Goal: Task Accomplishment & Management: Complete application form

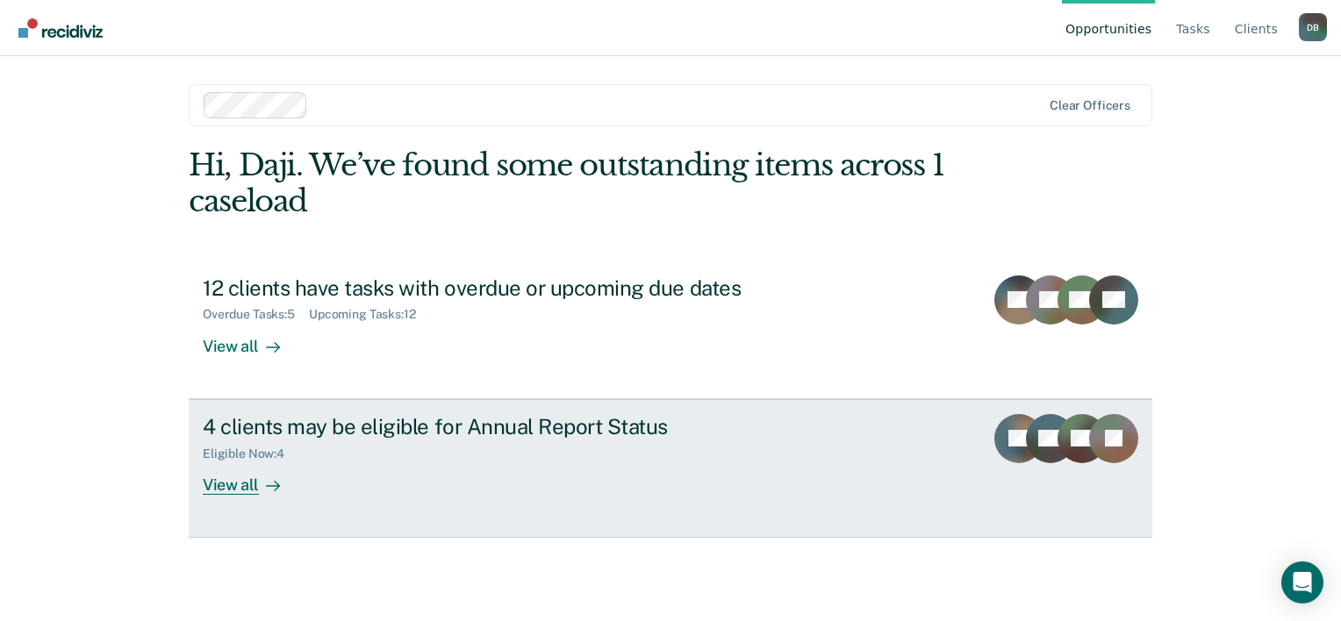
click at [246, 478] on div "View all" at bounding box center [252, 478] width 98 height 34
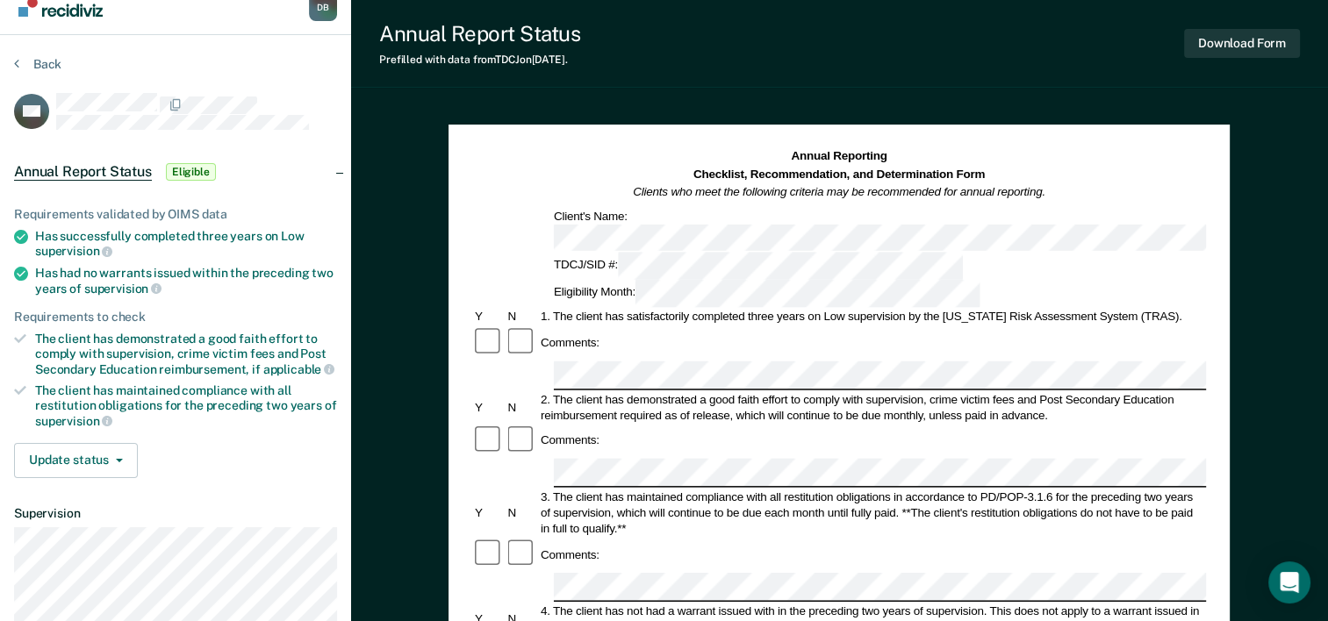
scroll to position [19, 0]
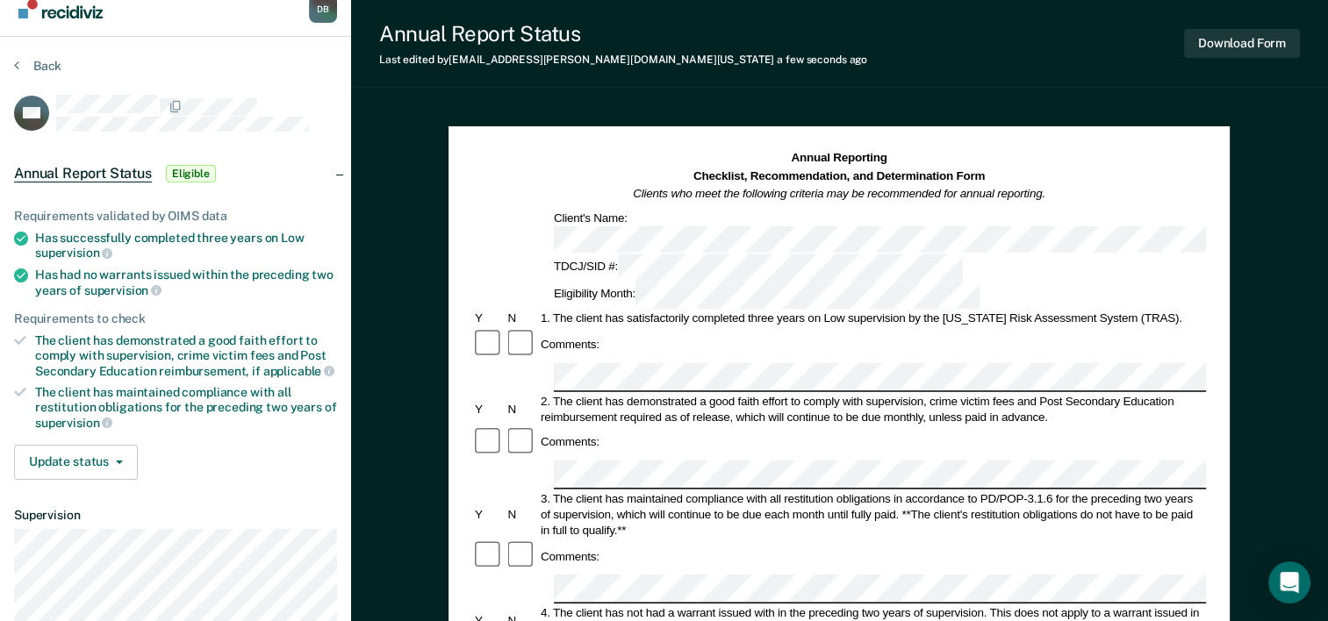
drag, startPoint x: 615, startPoint y: 311, endPoint x: 657, endPoint y: 281, distance: 51.6
click at [657, 328] on div "Comments:" at bounding box center [839, 344] width 734 height 33
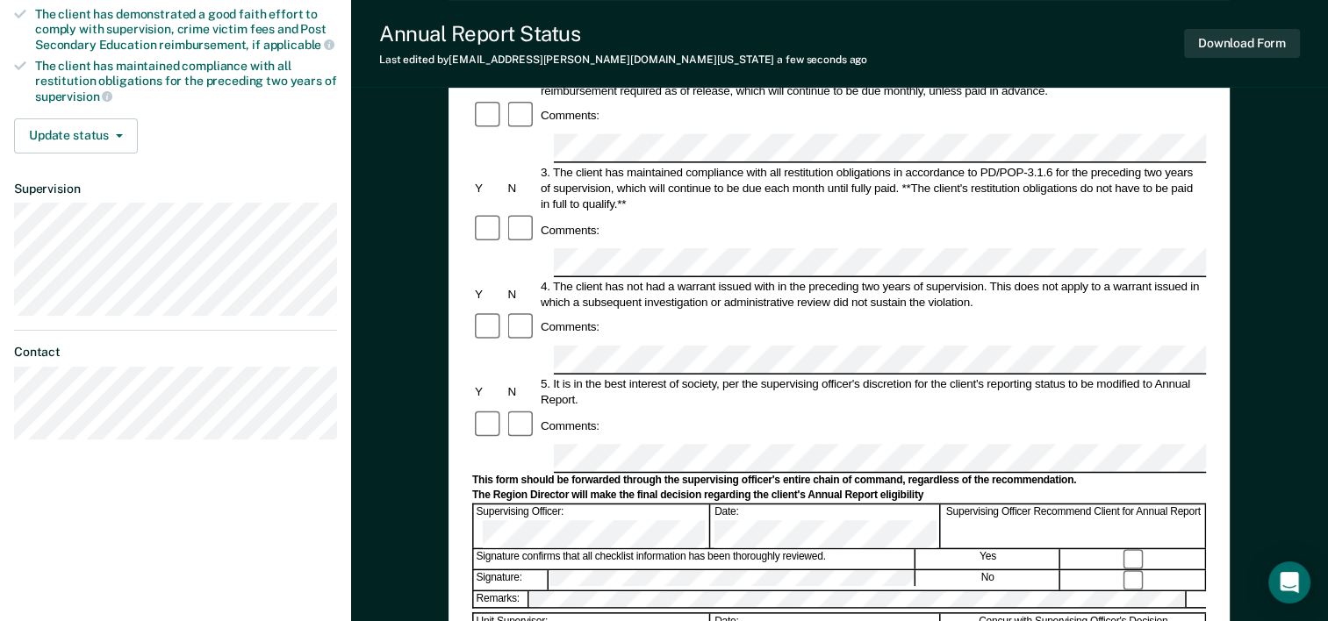
scroll to position [344, 0]
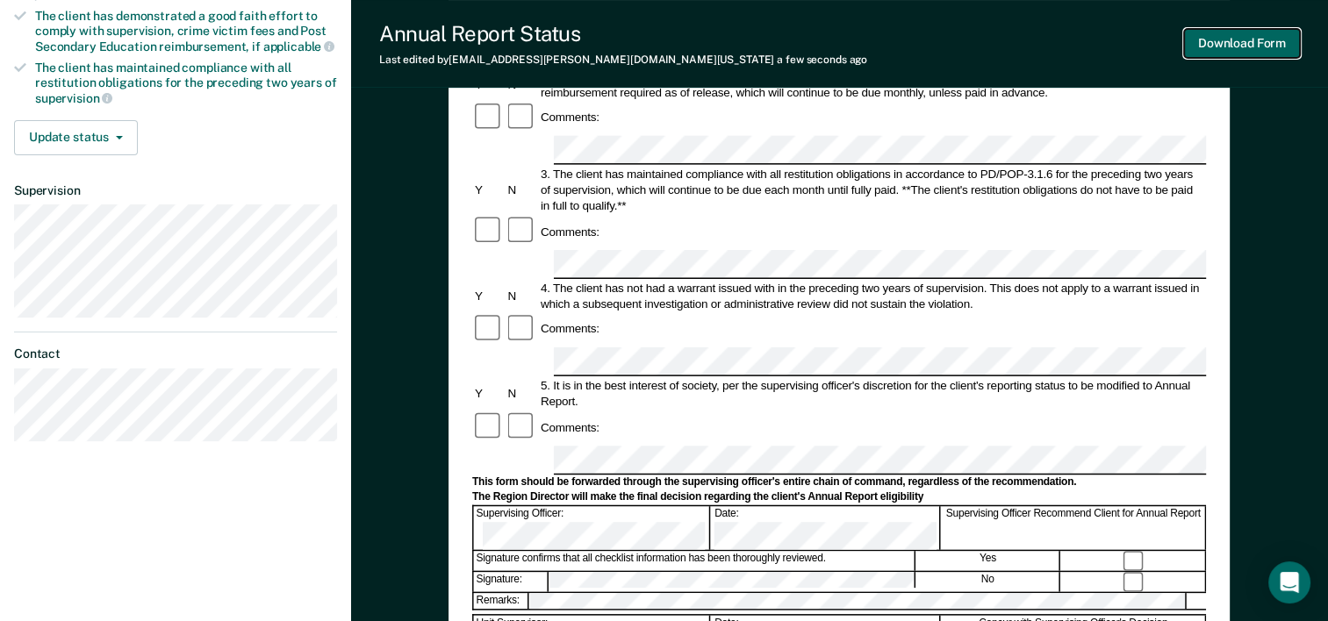
click at [1256, 48] on button "Download Form" at bounding box center [1242, 43] width 116 height 29
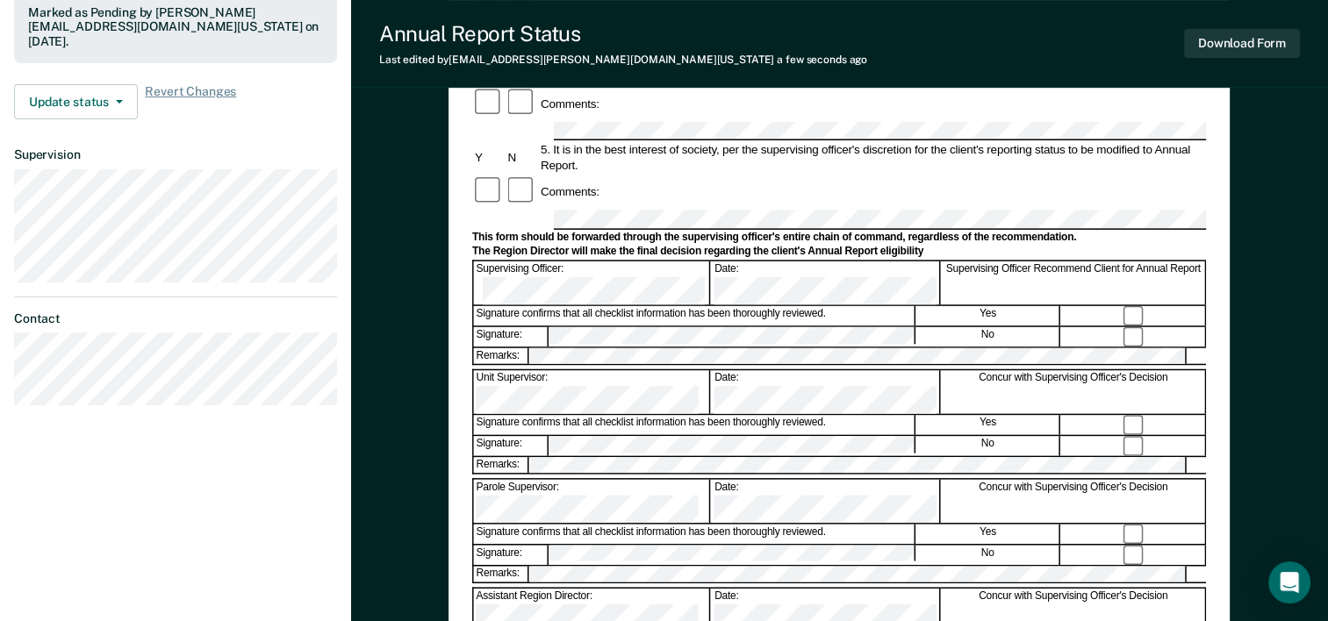
scroll to position [481, 0]
click at [1257, 49] on button "Download Form" at bounding box center [1242, 43] width 116 height 29
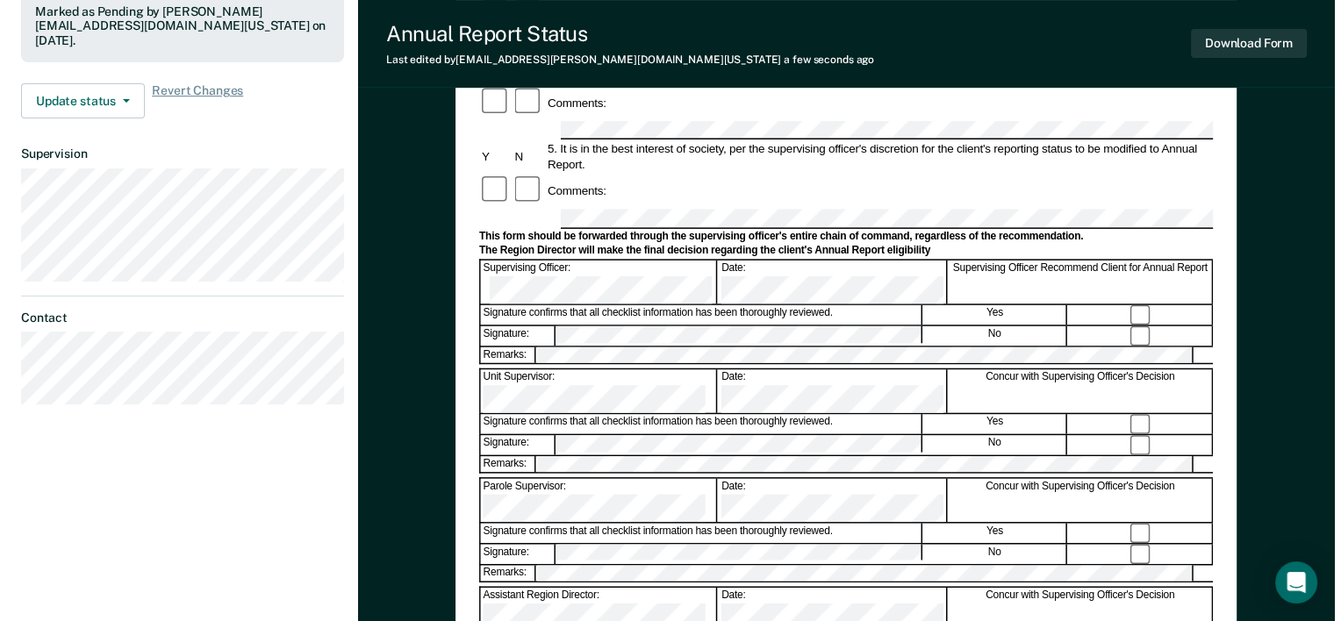
scroll to position [0, 0]
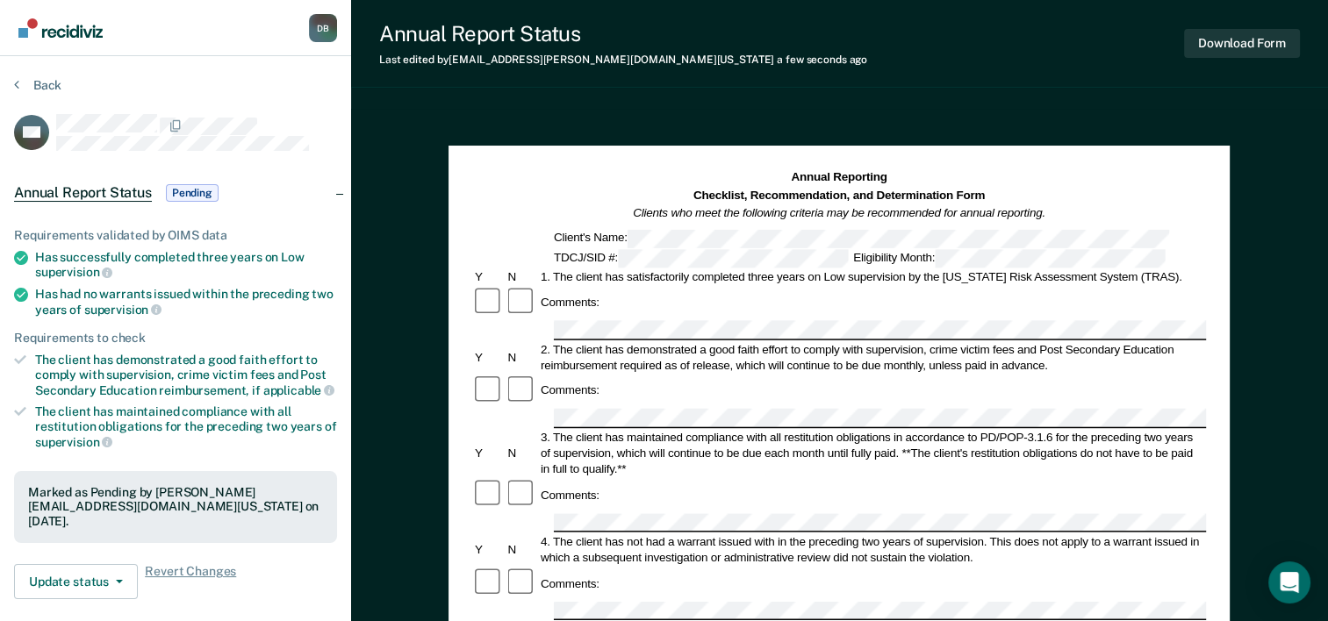
click at [48, 28] on img "Go to Recidiviz Home" at bounding box center [60, 27] width 84 height 19
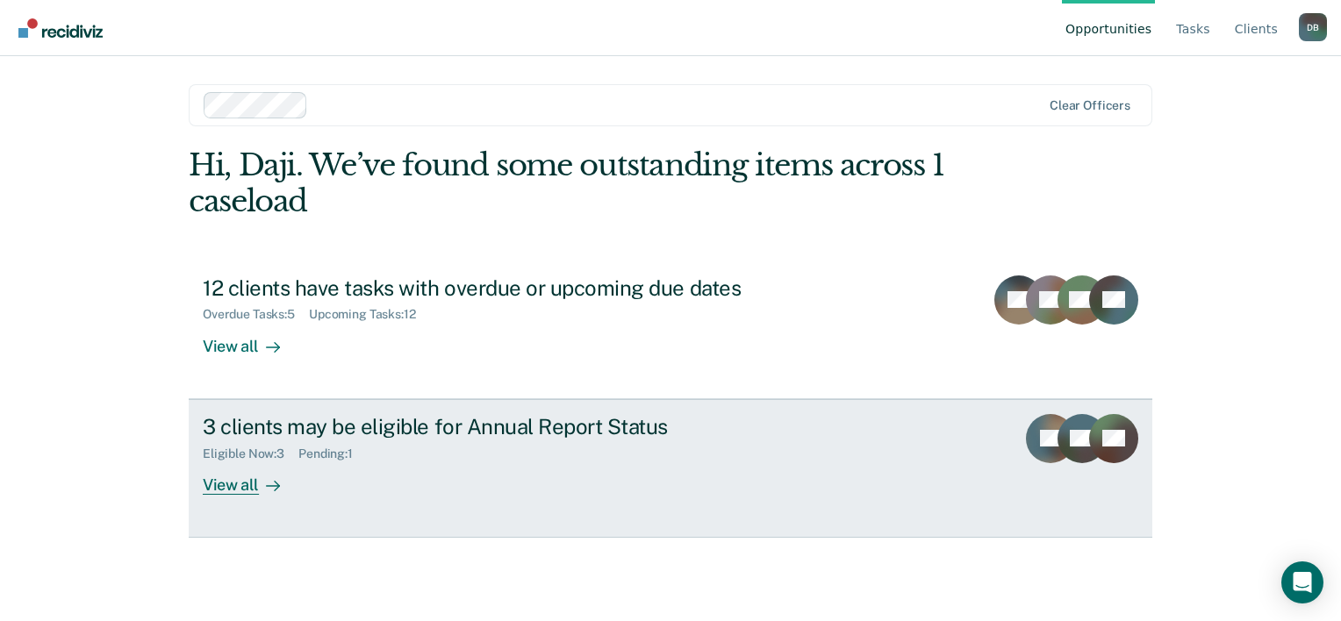
click at [464, 427] on div "3 clients may be eligible for Annual Report Status" at bounding box center [511, 426] width 616 height 25
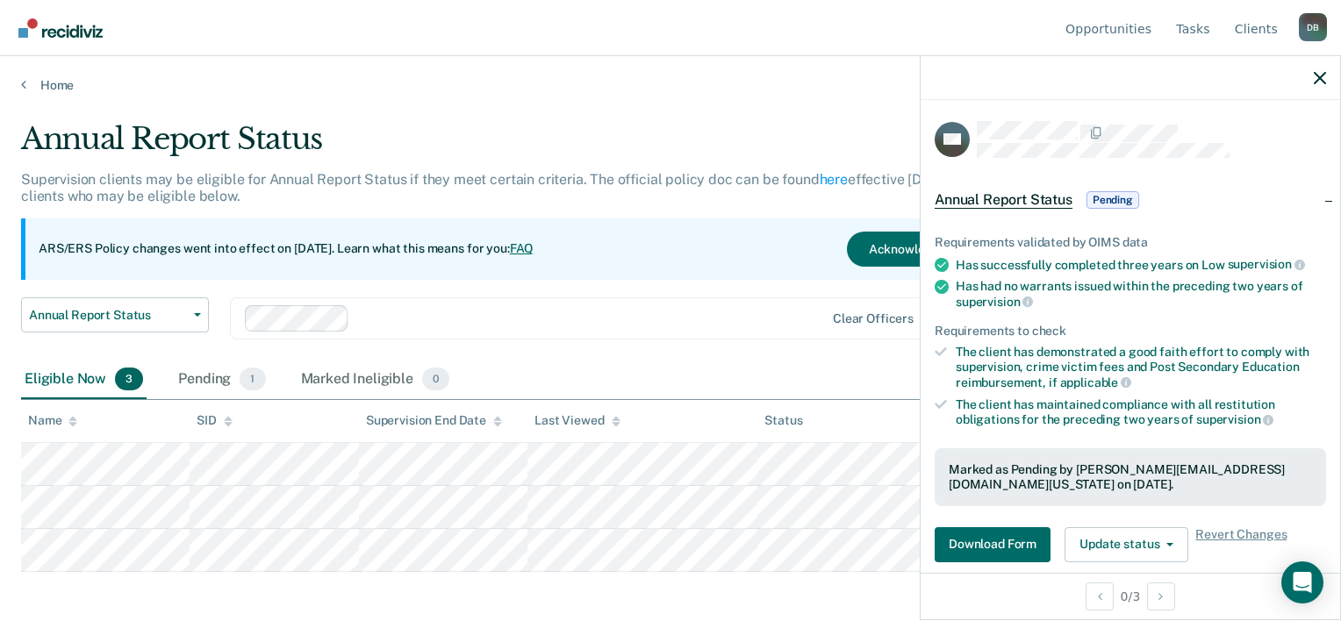
click at [464, 427] on div "Supervision End Date" at bounding box center [434, 420] width 136 height 15
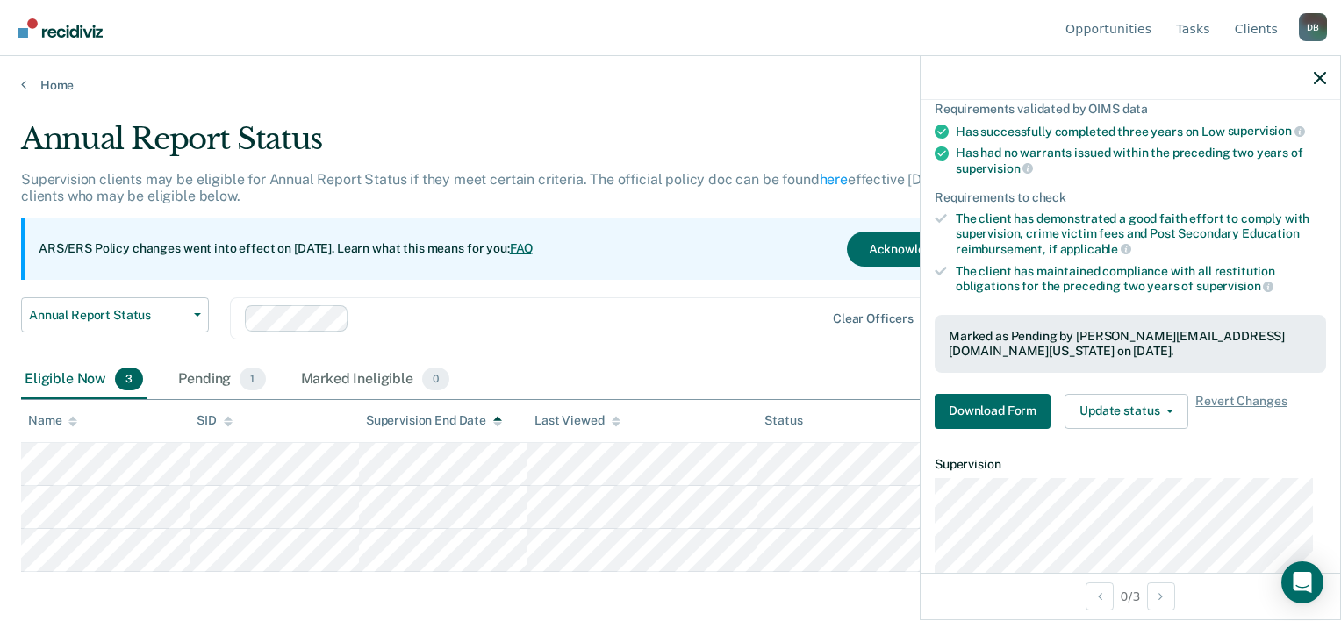
scroll to position [131, 0]
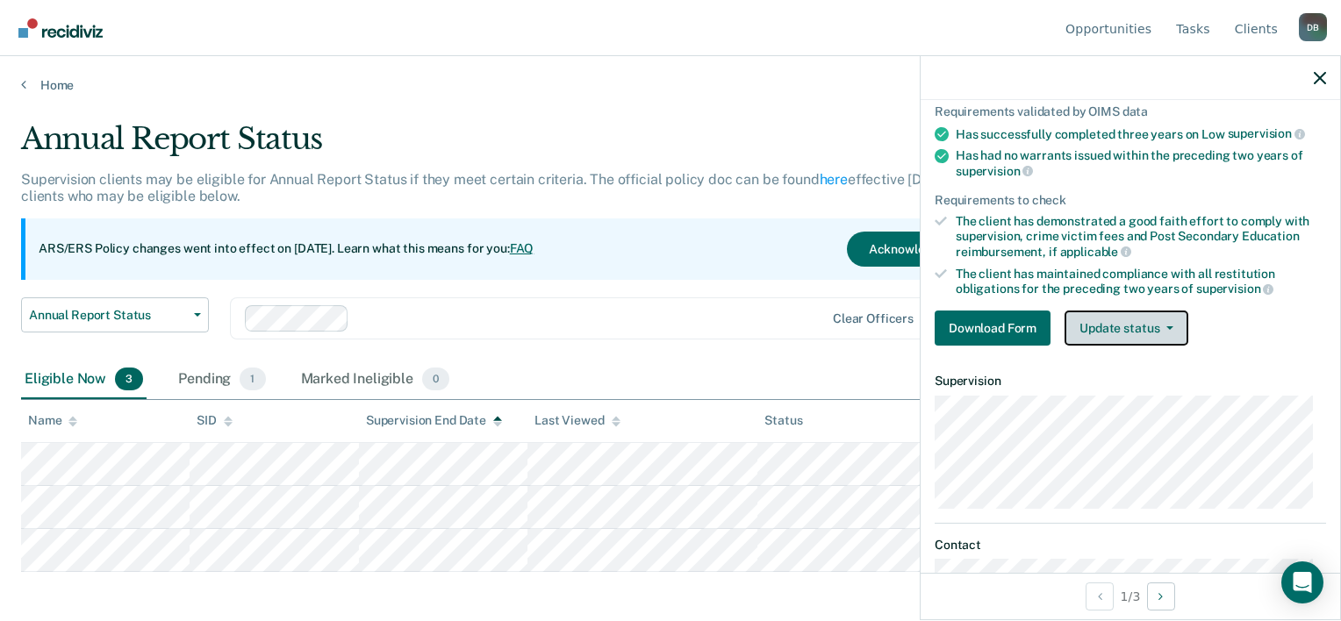
click at [1096, 334] on button "Update status" at bounding box center [1127, 328] width 124 height 35
click at [1123, 220] on div "The client has demonstrated a good faith effort to comply with supervision, cri…" at bounding box center [1141, 236] width 370 height 45
drag, startPoint x: 227, startPoint y: 441, endPoint x: 1166, endPoint y: 367, distance: 941.1
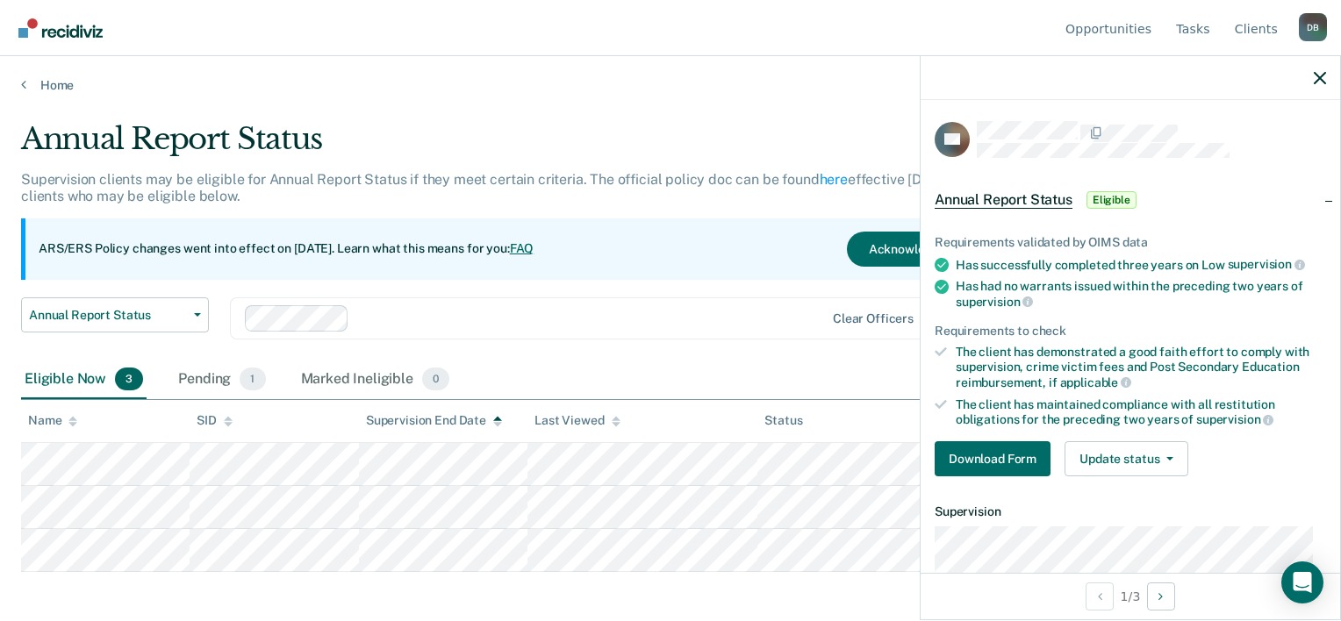
scroll to position [0, 0]
click at [990, 200] on span "Annual Report Status" at bounding box center [1004, 200] width 138 height 18
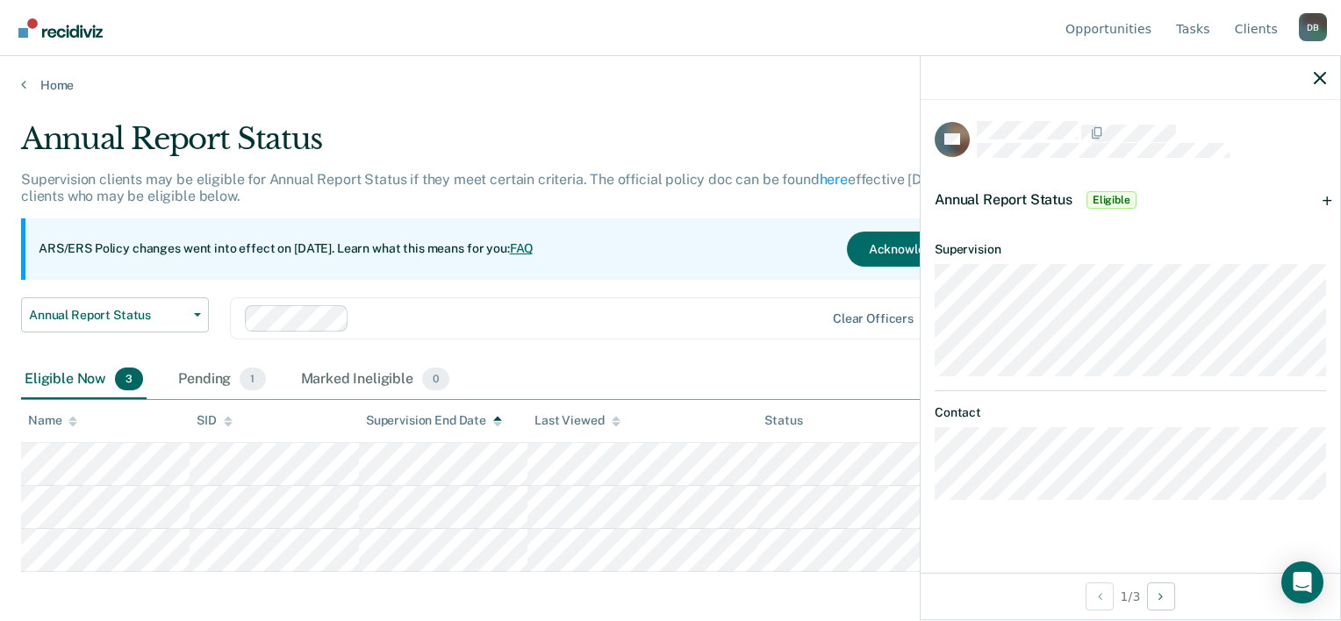
click at [990, 200] on span "Annual Report Status" at bounding box center [1004, 199] width 138 height 17
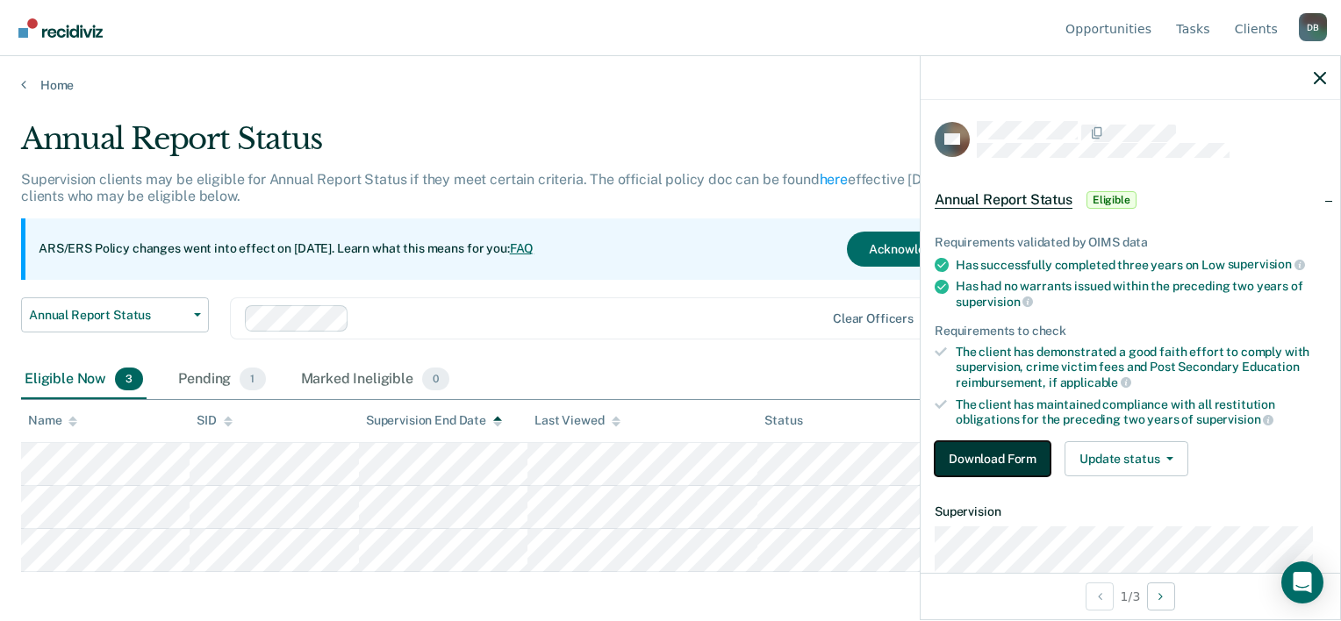
click at [991, 457] on button "Download Form" at bounding box center [993, 458] width 116 height 35
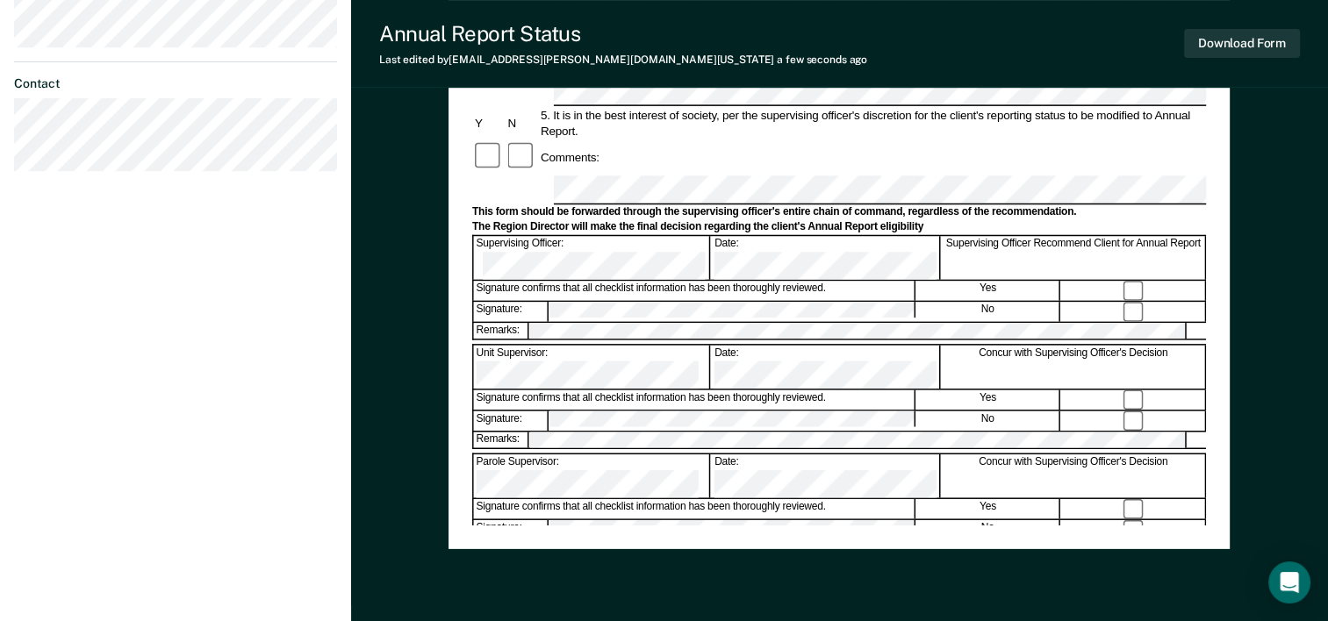
scroll to position [625, 0]
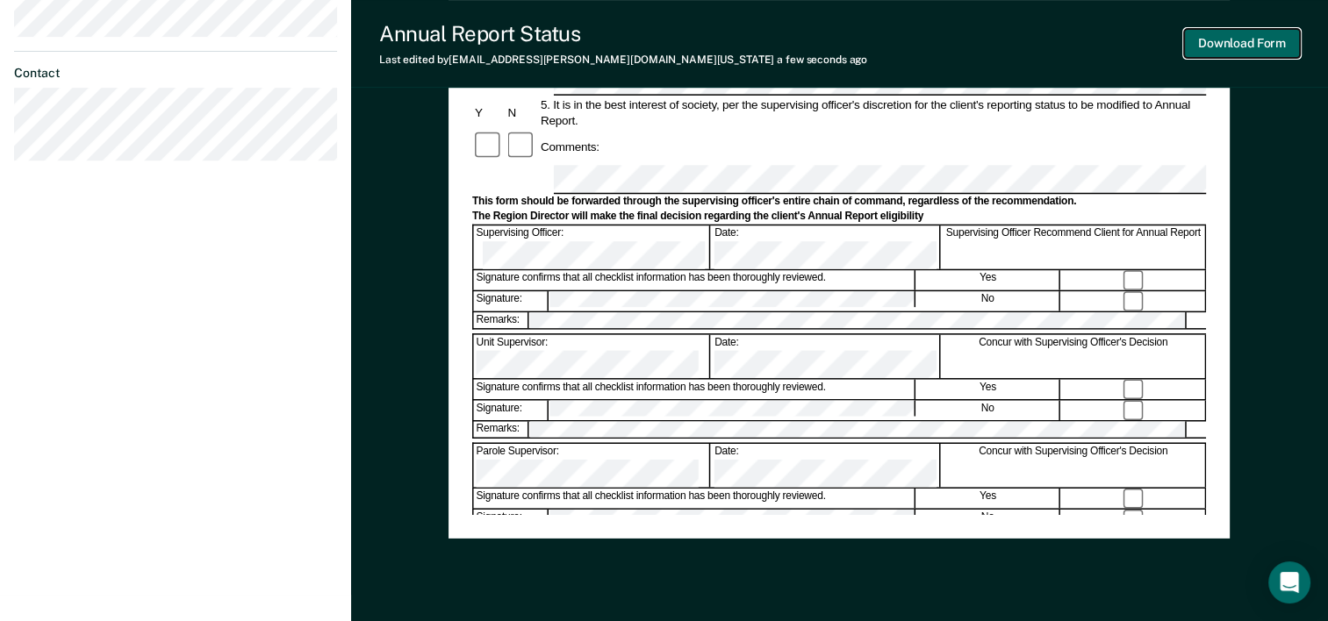
click at [1230, 47] on button "Download Form" at bounding box center [1242, 43] width 116 height 29
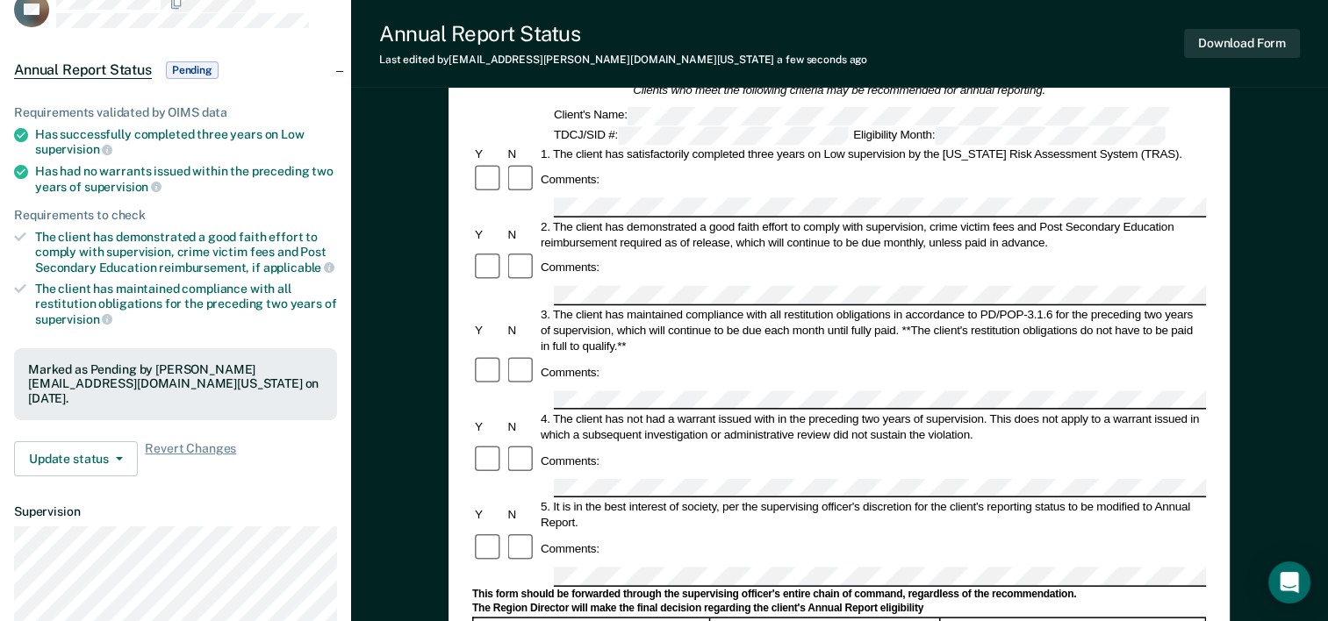
scroll to position [0, 0]
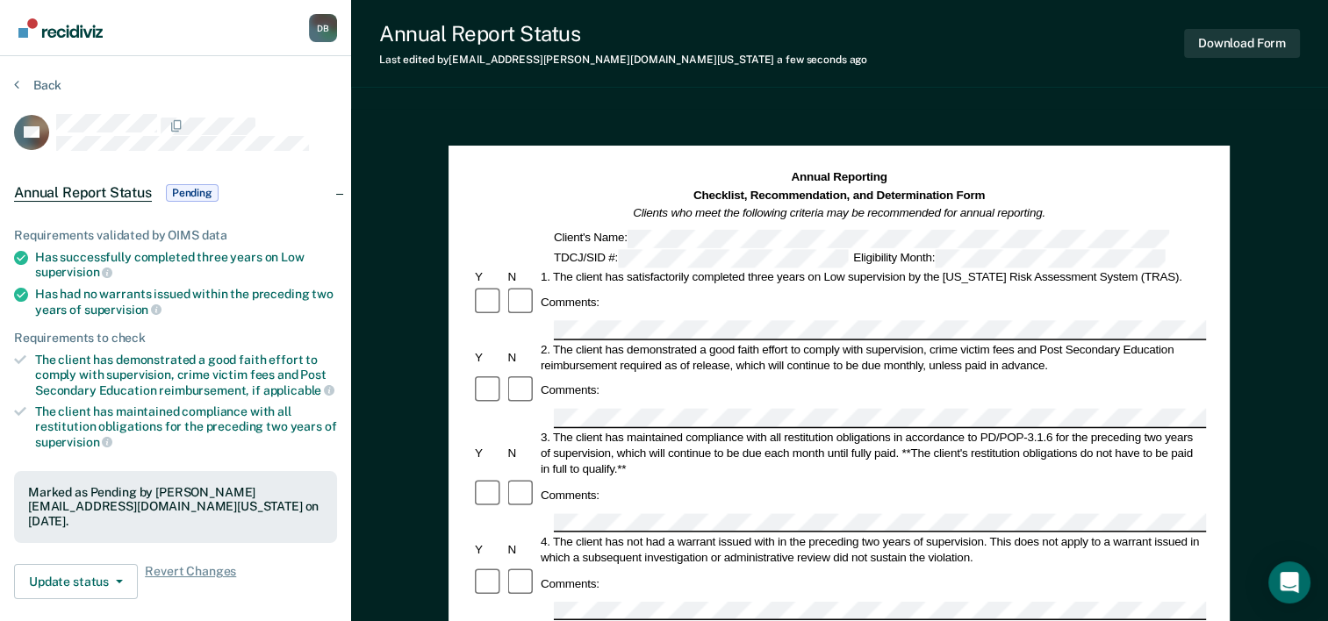
click at [58, 25] on img "Go to Recidiviz Home" at bounding box center [60, 27] width 84 height 19
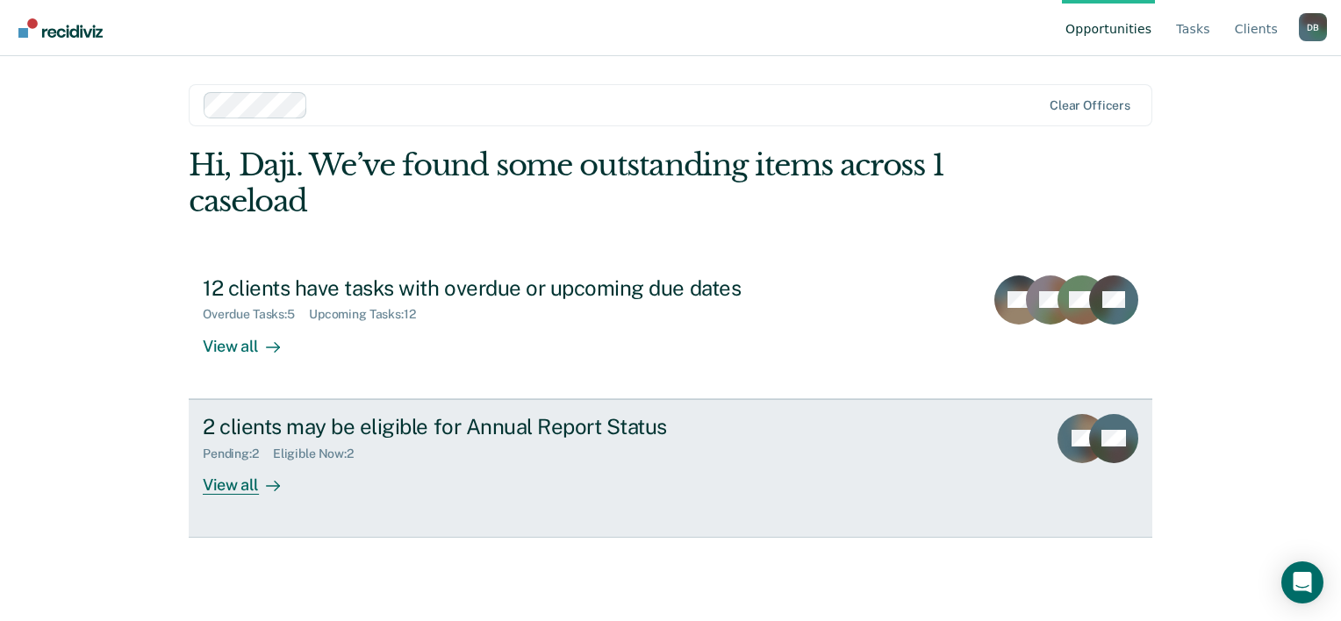
click at [326, 424] on div "2 clients may be eligible for Annual Report Status" at bounding box center [511, 426] width 616 height 25
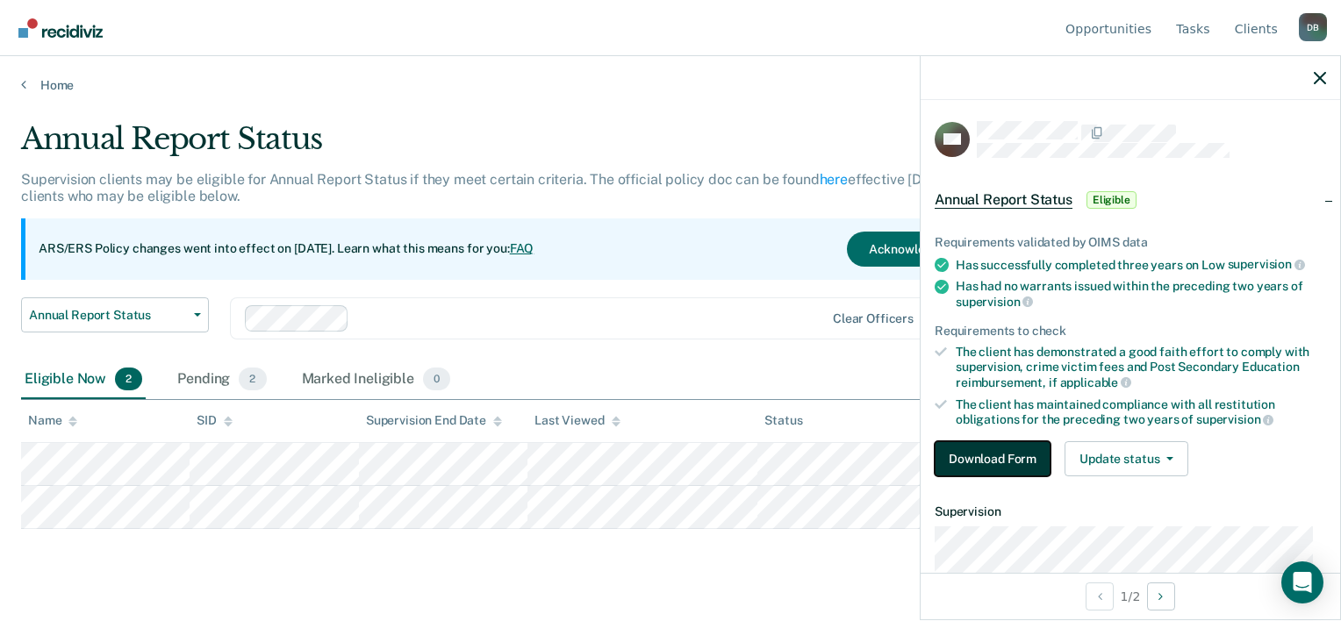
click at [1015, 452] on button "Download Form" at bounding box center [993, 458] width 116 height 35
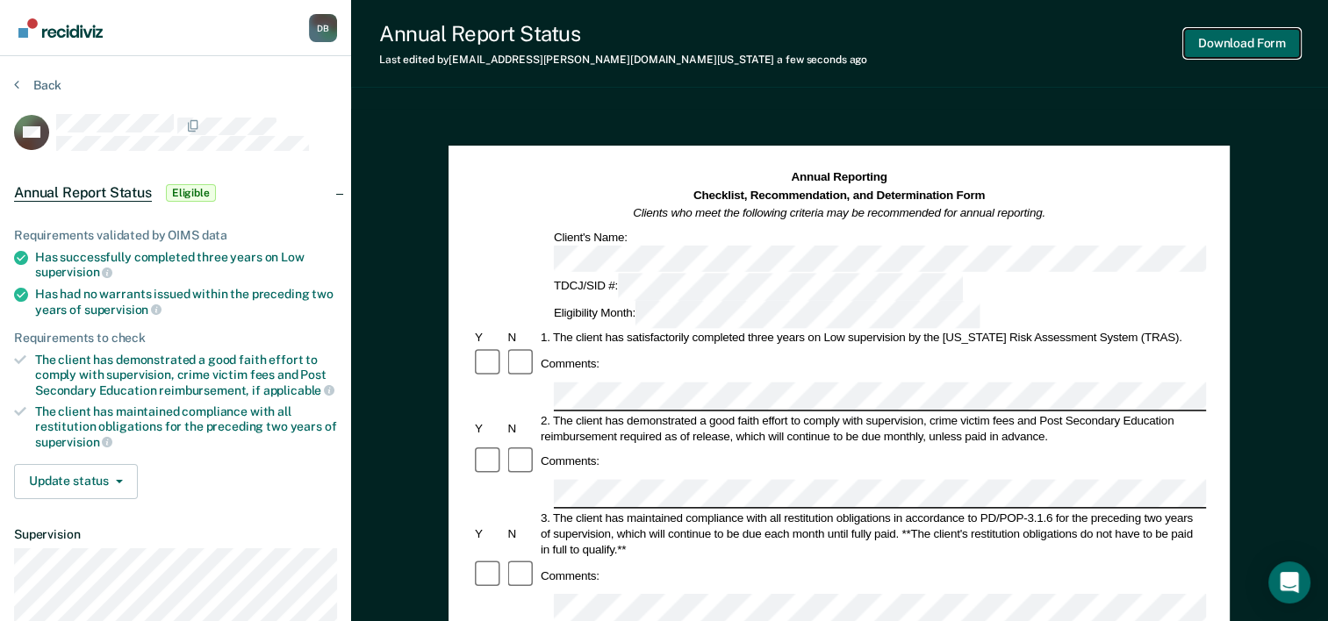
click at [1253, 42] on button "Download Form" at bounding box center [1242, 43] width 116 height 29
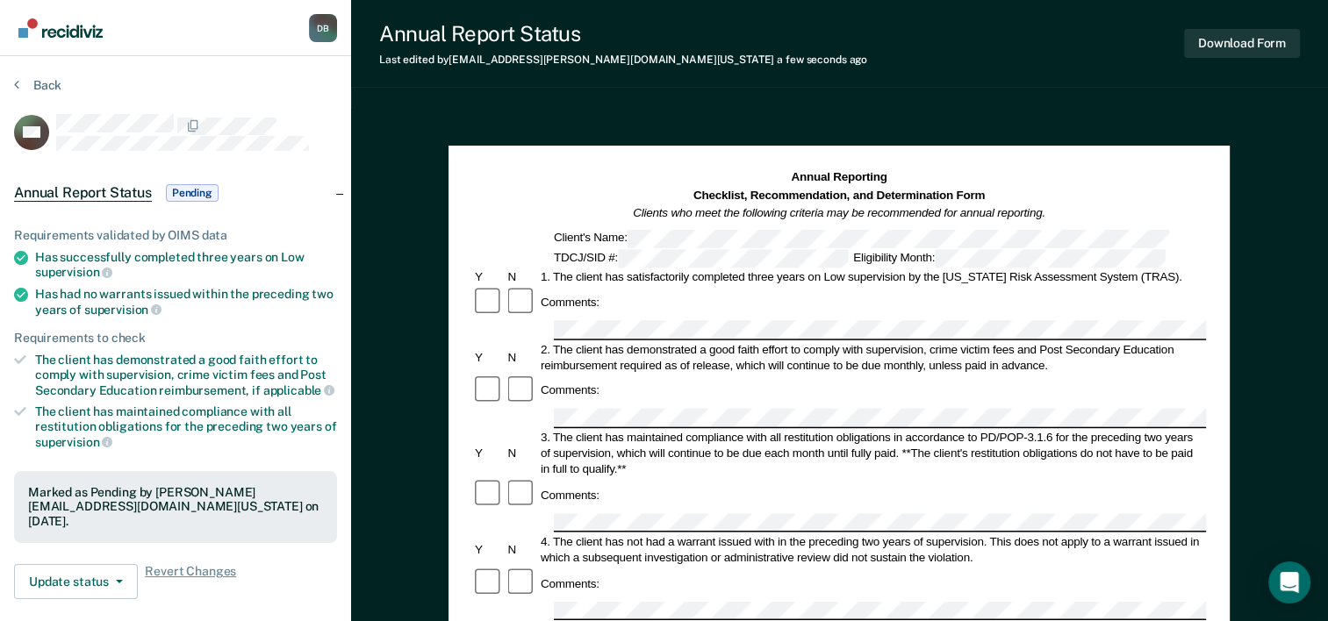
click at [64, 23] on img "Go to Recidiviz Home" at bounding box center [60, 27] width 84 height 19
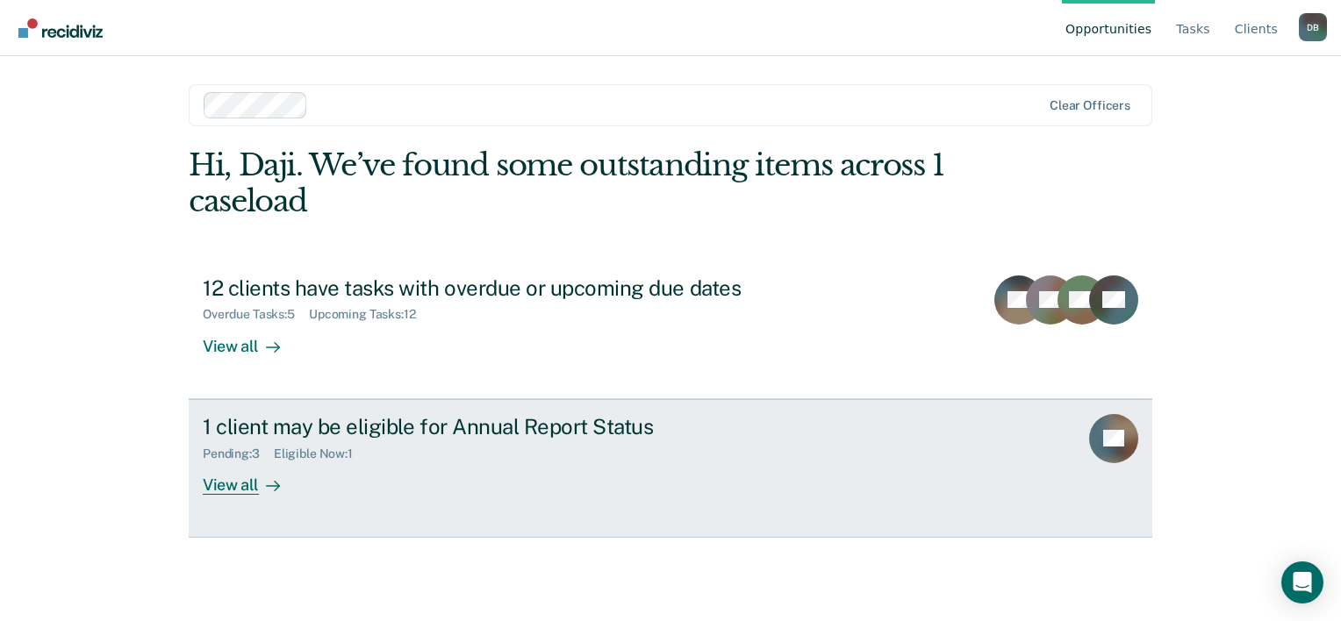
click at [233, 499] on link "1 client may be eligible for Annual Report Status Pending : 3 Eligible Now : 1 …" at bounding box center [671, 468] width 964 height 139
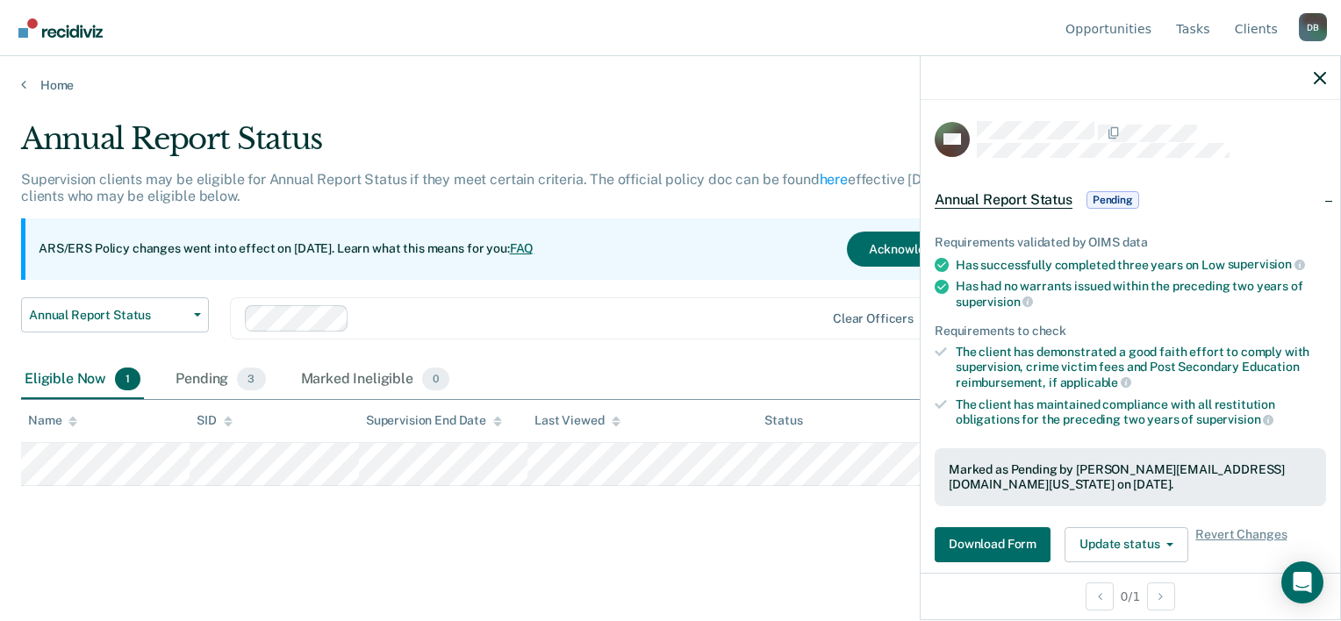
click at [468, 528] on div "Annual Report Status Supervision clients may be eligible for Annual Report Stat…" at bounding box center [670, 333] width 1299 height 425
click at [1018, 537] on button "Download Form" at bounding box center [993, 544] width 116 height 35
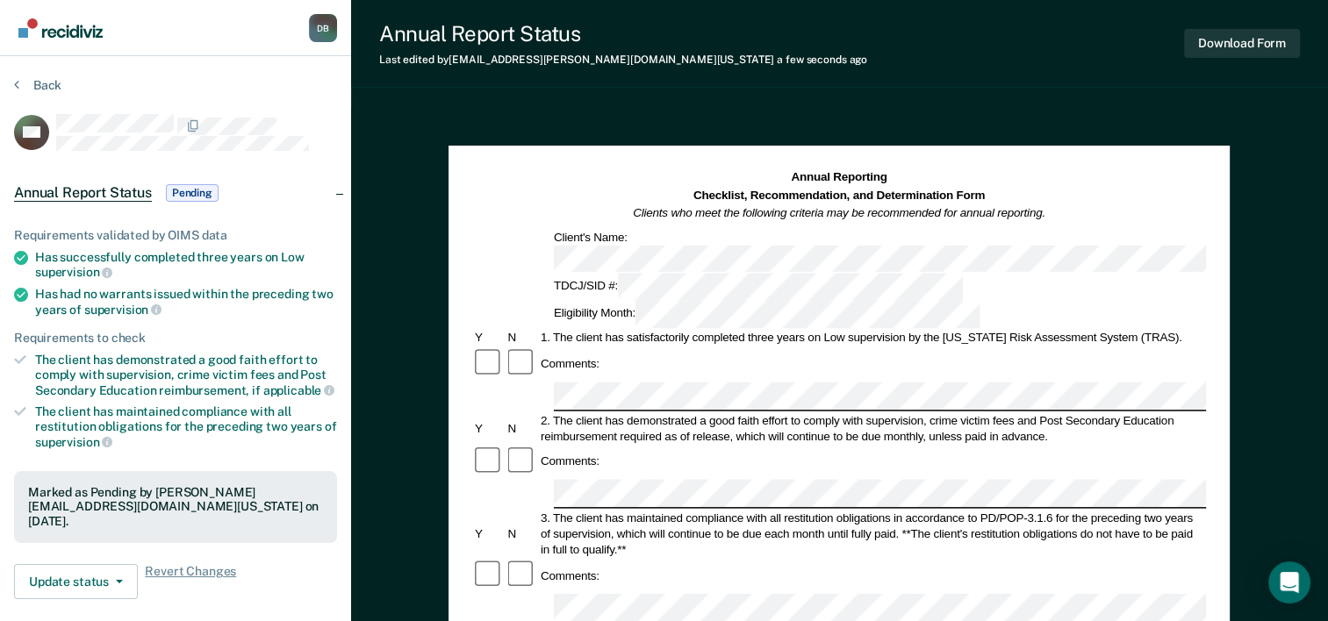
click at [56, 27] on img "Go to Recidiviz Home" at bounding box center [60, 27] width 84 height 19
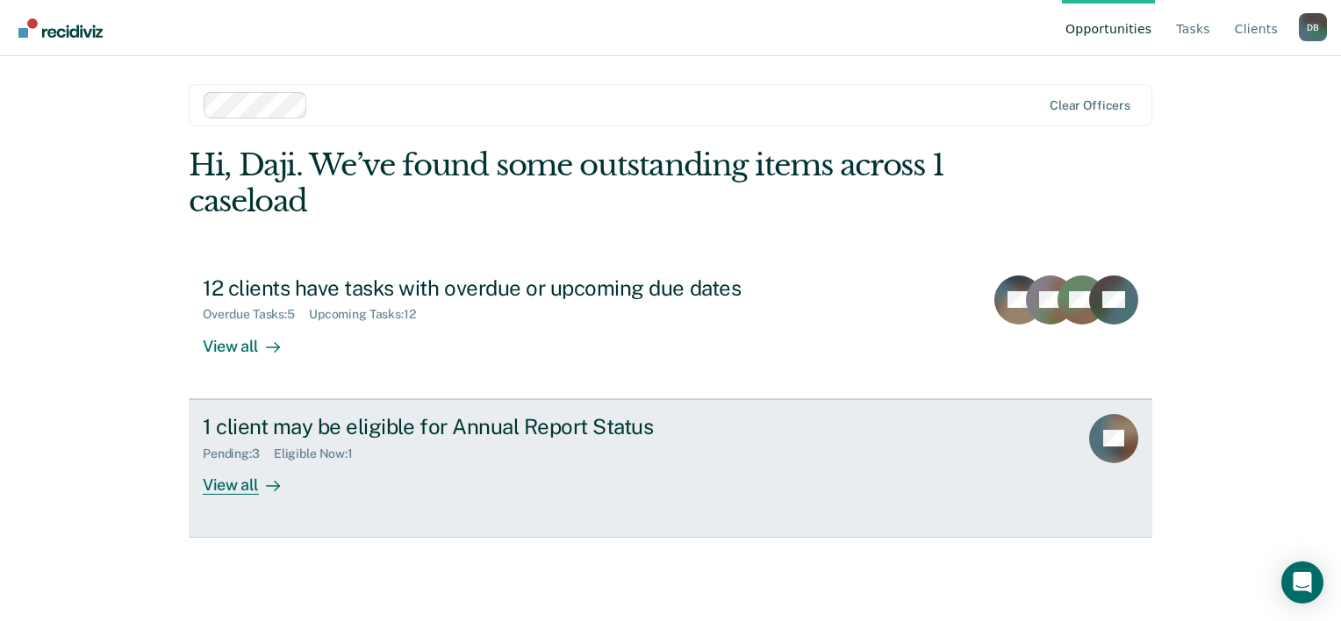
click at [234, 415] on div "1 client may be eligible for Annual Report Status" at bounding box center [511, 426] width 616 height 25
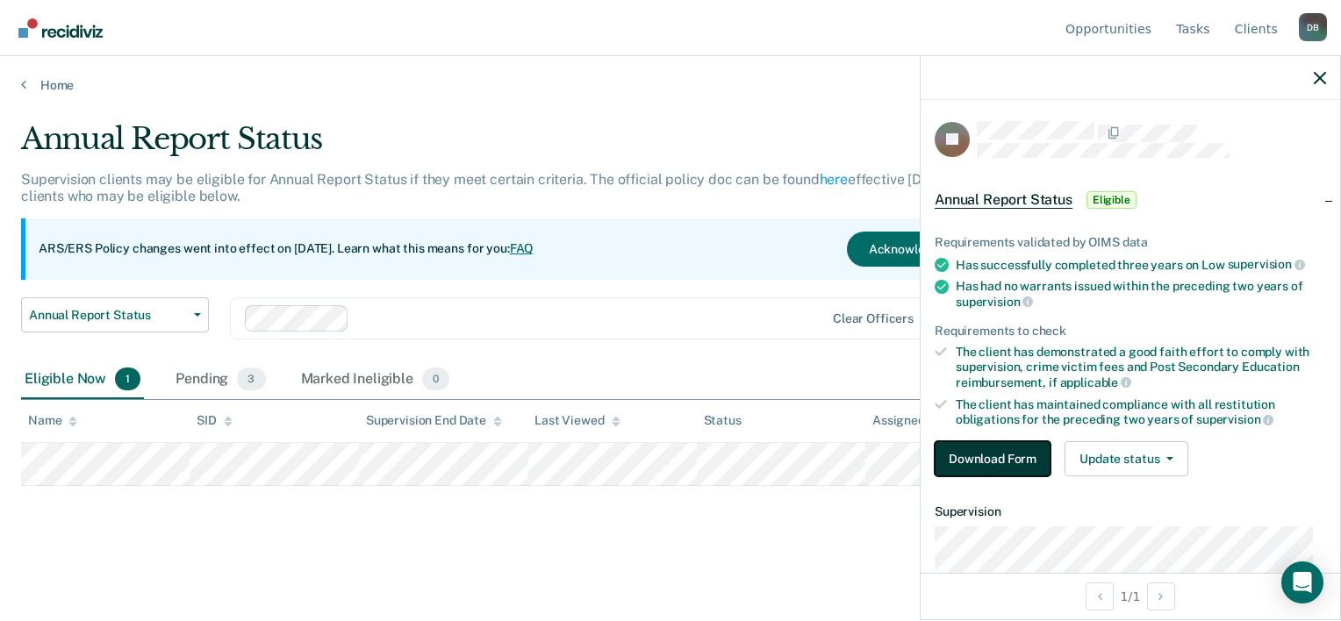
drag, startPoint x: 980, startPoint y: 450, endPoint x: 979, endPoint y: 465, distance: 14.9
click at [979, 465] on button "Download Form" at bounding box center [993, 458] width 116 height 35
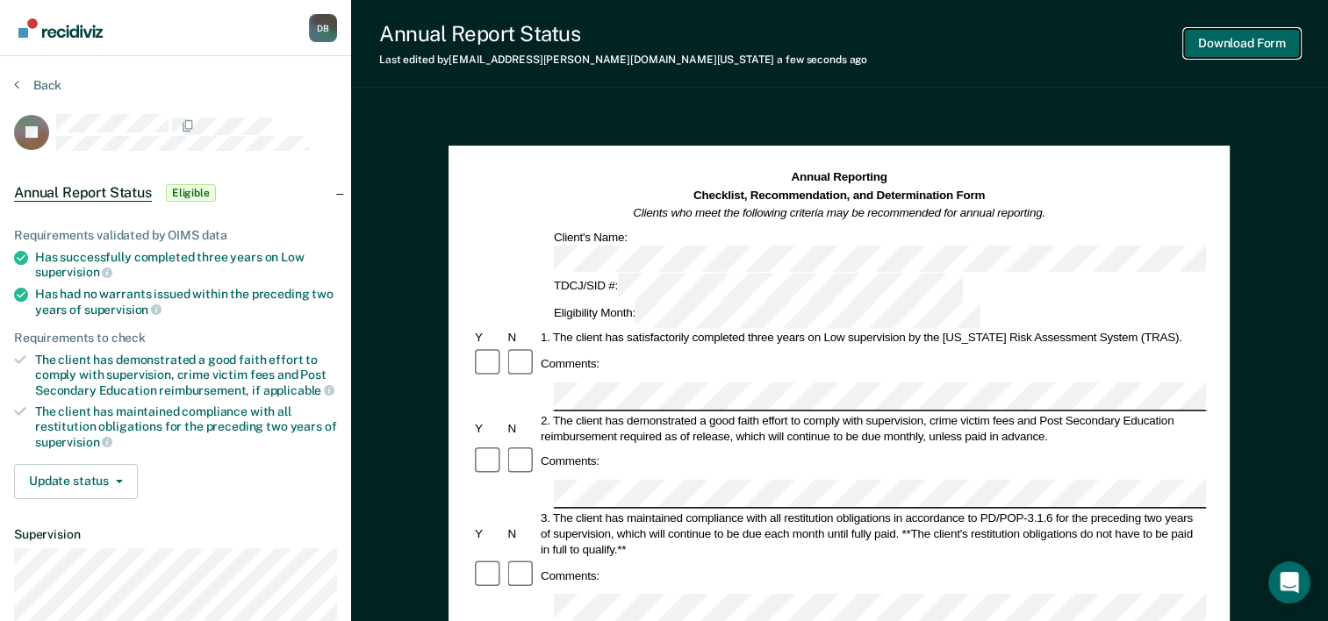
click at [1248, 40] on button "Download Form" at bounding box center [1242, 43] width 116 height 29
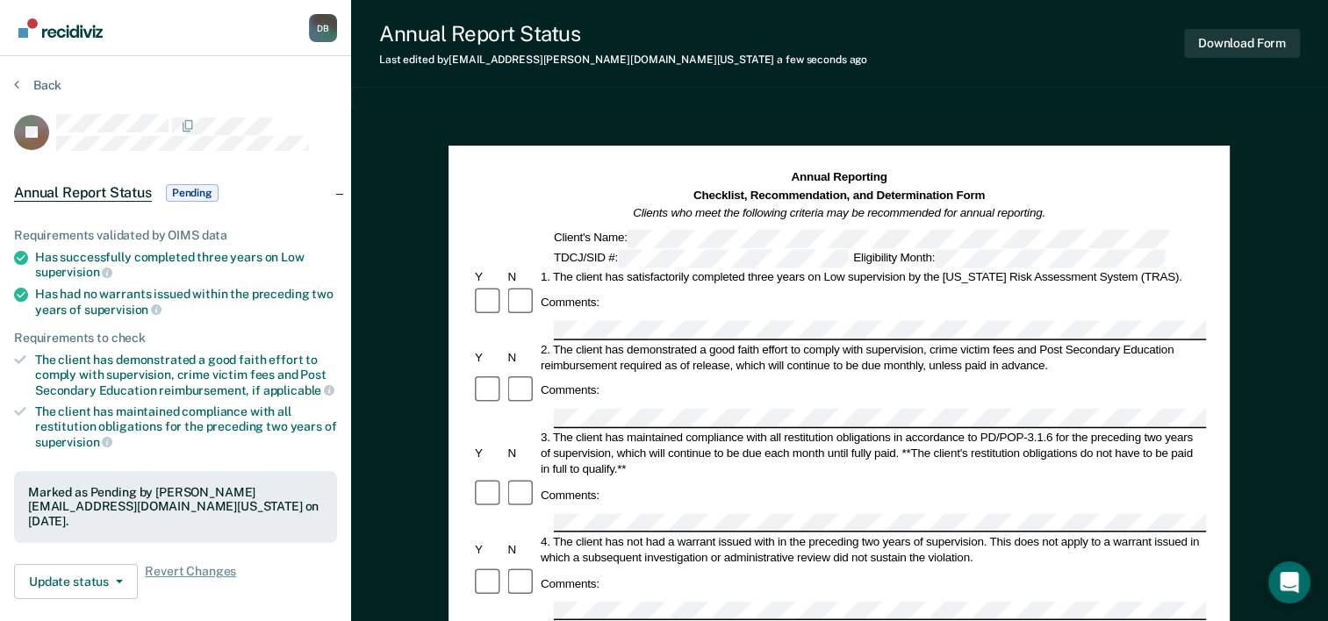
click at [58, 25] on img "Go to Recidiviz Home" at bounding box center [60, 27] width 84 height 19
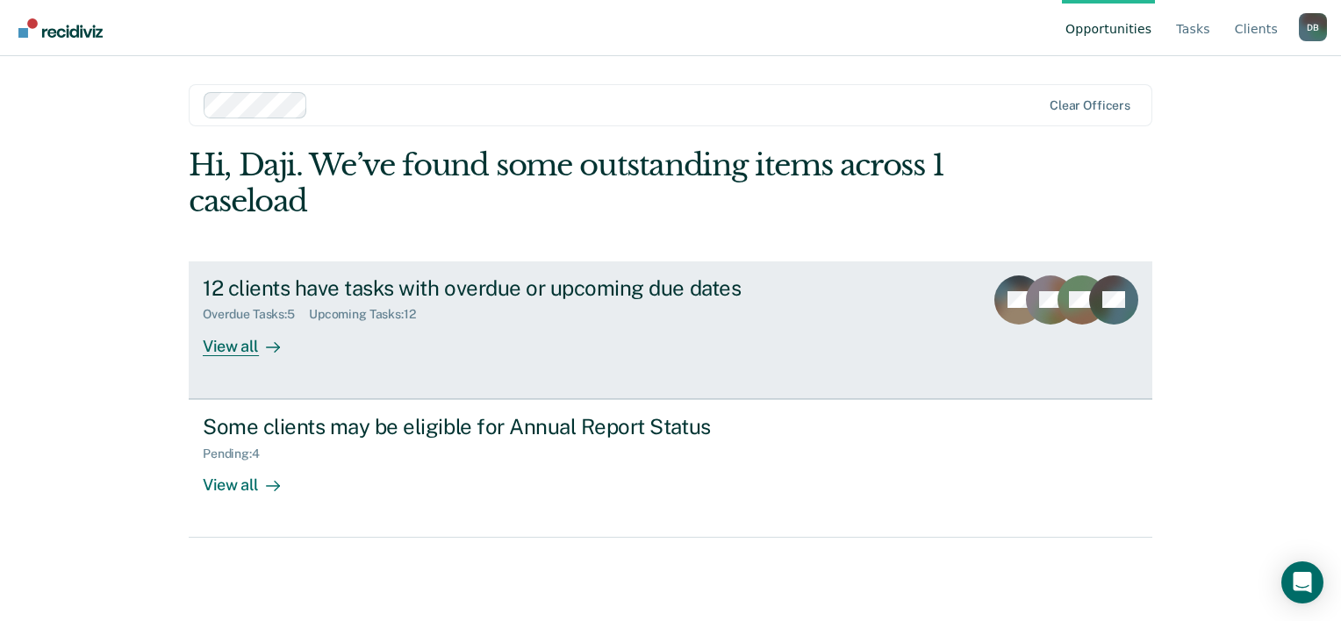
click at [216, 351] on div "View all" at bounding box center [252, 339] width 98 height 34
